Goal: Navigation & Orientation: Find specific page/section

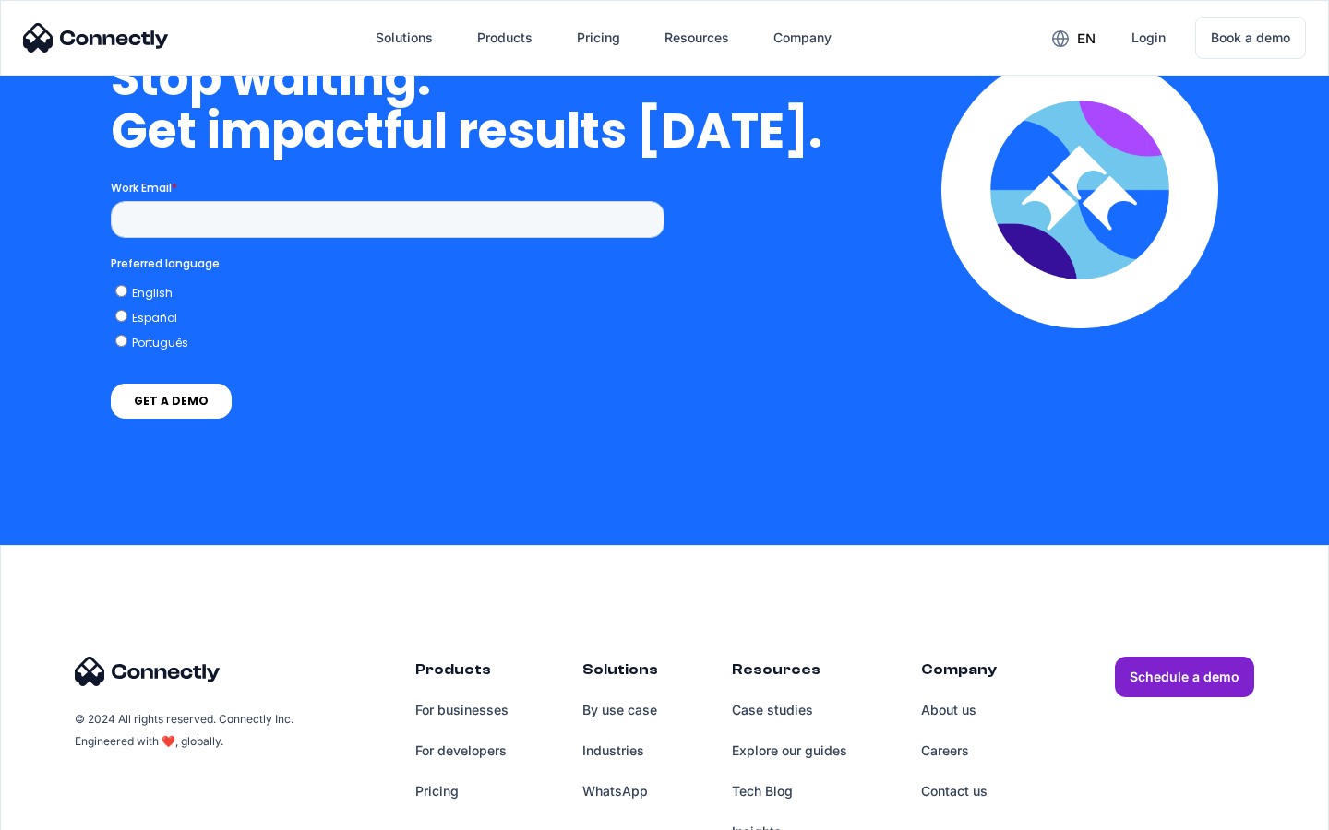
scroll to position [7589, 0]
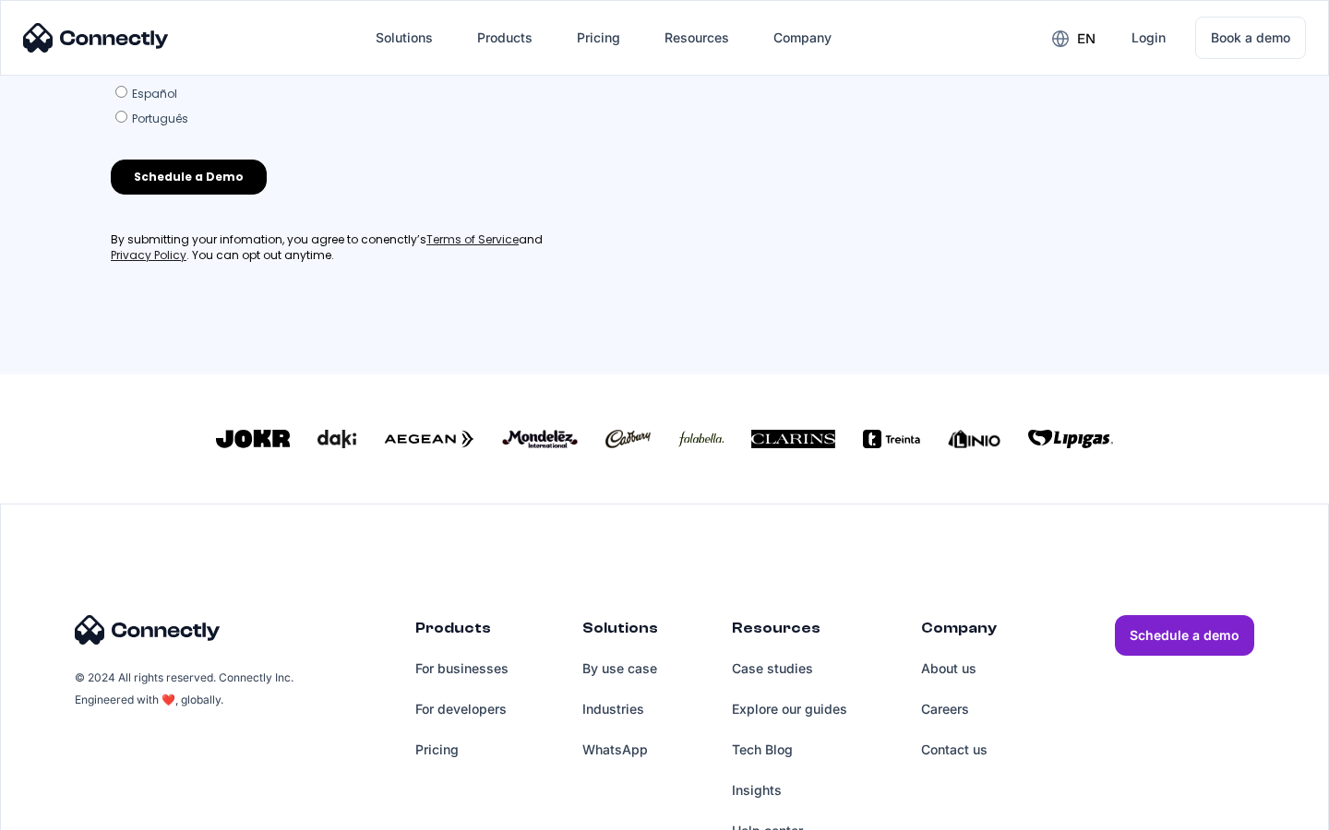
scroll to position [793, 0]
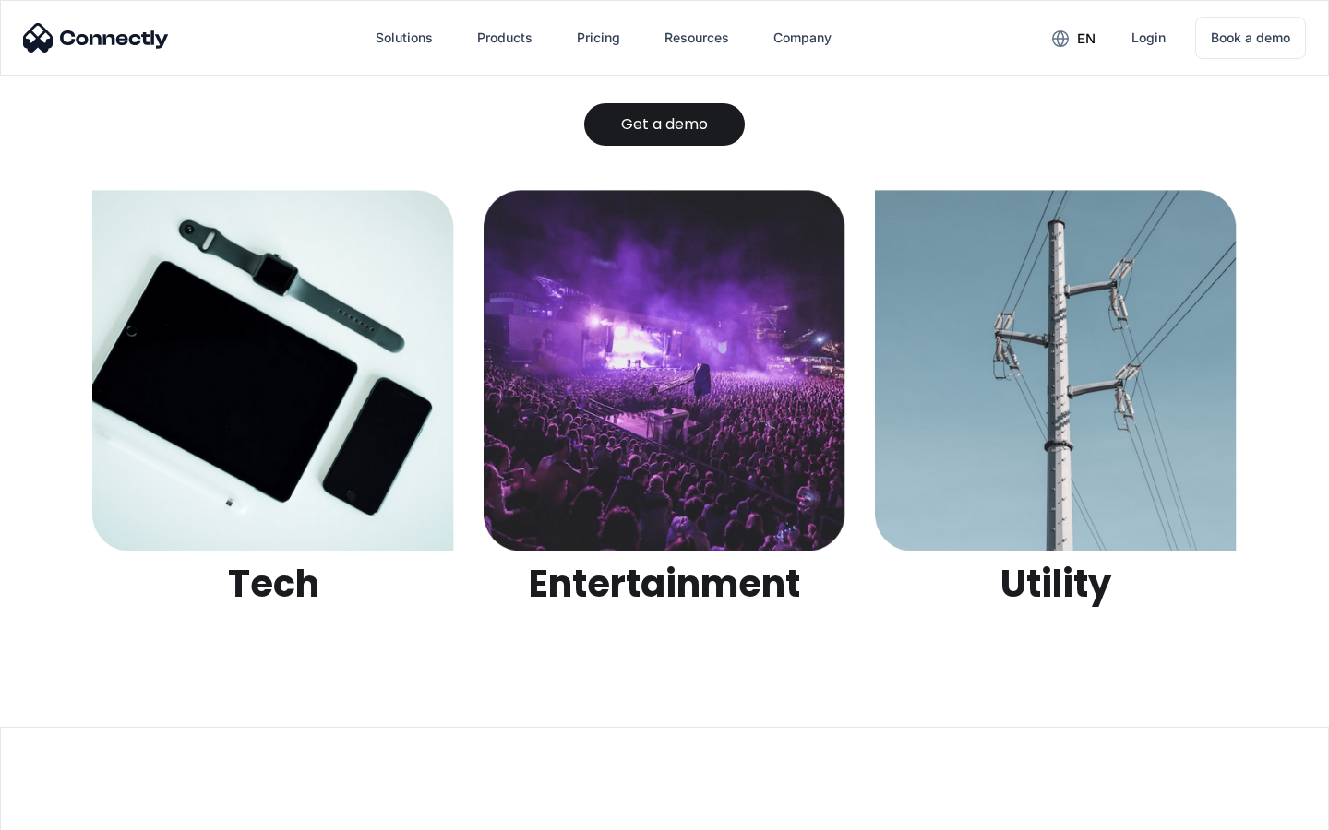
scroll to position [5821, 0]
